Goal: Navigation & Orientation: Understand site structure

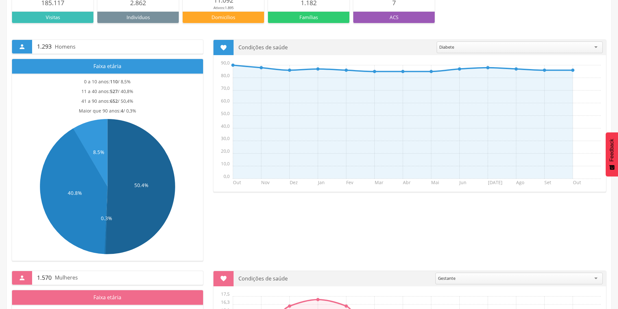
scroll to position [118, 0]
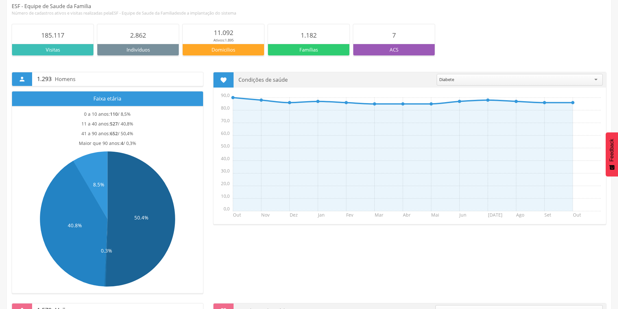
drag, startPoint x: 616, startPoint y: 0, endPoint x: 397, endPoint y: 101, distance: 241.6
click at [395, 106] on icon "Out Nov Dez Jan Fev Mar Abr Mai Jun [DATE] Ago Set Out 0,0 10,0 20,0 30,0 40,0 …" at bounding box center [411, 158] width 389 height 130
drag, startPoint x: 575, startPoint y: 0, endPoint x: 409, endPoint y: 118, distance: 204.1
click at [409, 118] on icon "Out Nov Dez Jan Fev Mar Abr Mai Jun [DATE] Ago Set Out 0,0 10,0 20,0 30,0 40,0 …" at bounding box center [411, 158] width 389 height 130
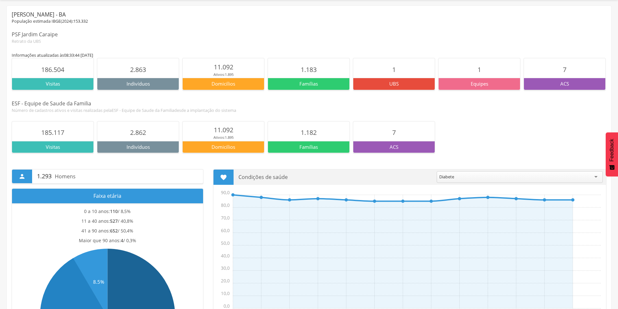
scroll to position [0, 0]
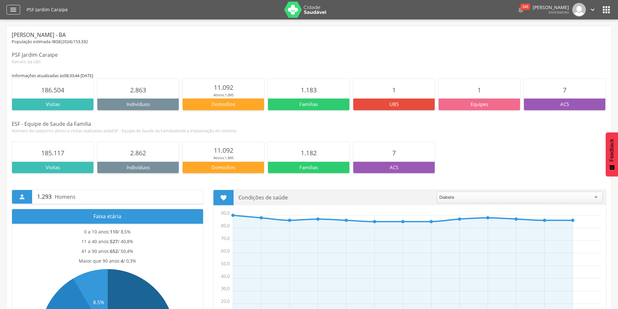
click at [13, 8] on icon "" at bounding box center [13, 10] width 8 height 8
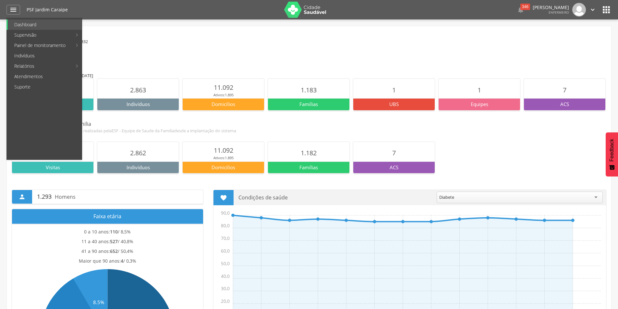
click at [604, 7] on icon "" at bounding box center [606, 10] width 10 height 10
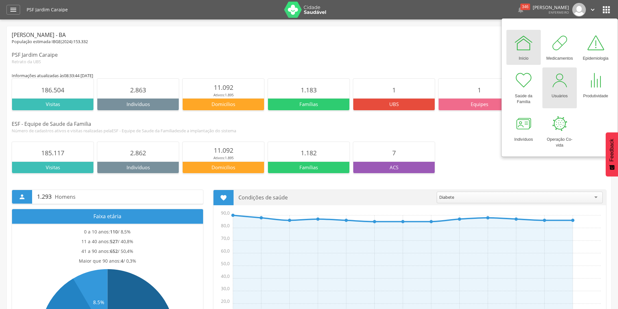
click at [556, 86] on div at bounding box center [559, 80] width 19 height 19
click at [556, 78] on div at bounding box center [559, 80] width 19 height 19
